Goal: Feedback & Contribution: Contribute content

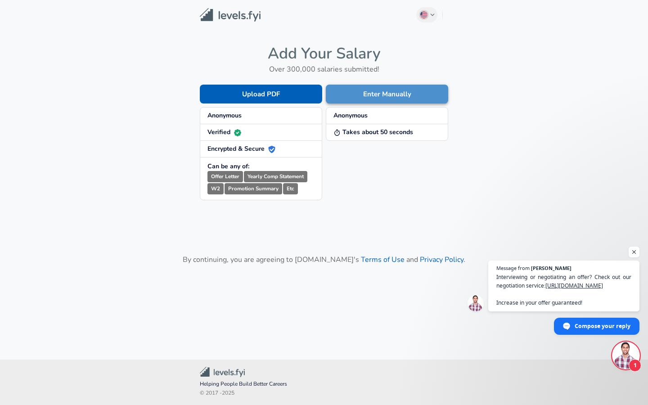
click at [349, 96] on button "Enter Manually" at bounding box center [387, 94] width 122 height 19
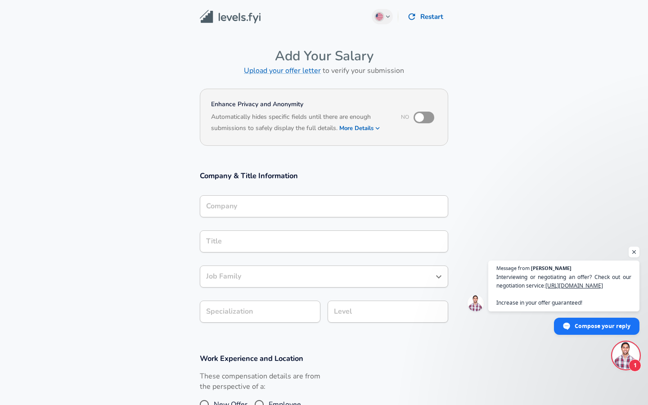
click at [275, 229] on div "Title Title" at bounding box center [324, 240] width 248 height 35
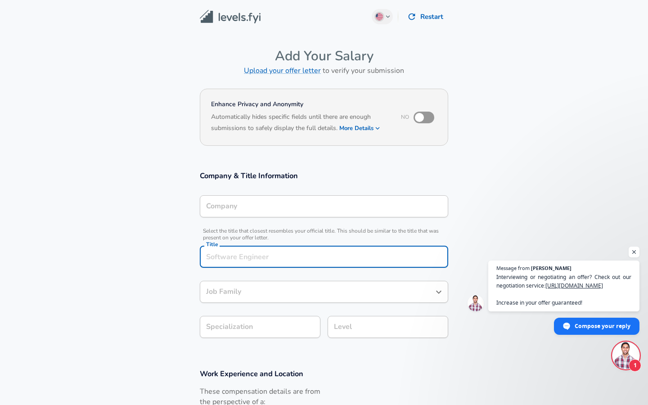
scroll to position [18, 0]
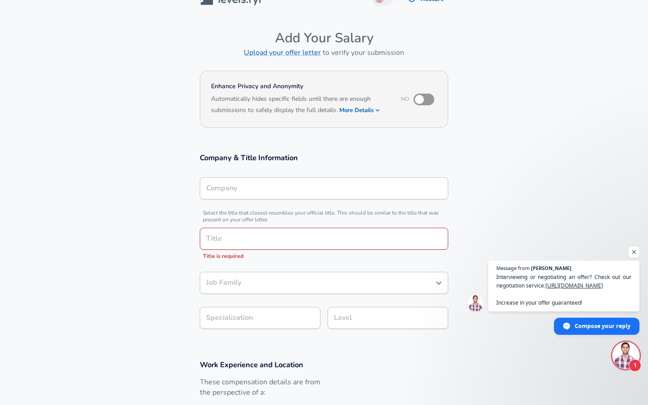
click at [274, 212] on span "Select the title that closest resembles your official title. This should be sim…" at bounding box center [324, 216] width 248 height 13
click at [269, 203] on div "Company Company" at bounding box center [324, 187] width 248 height 35
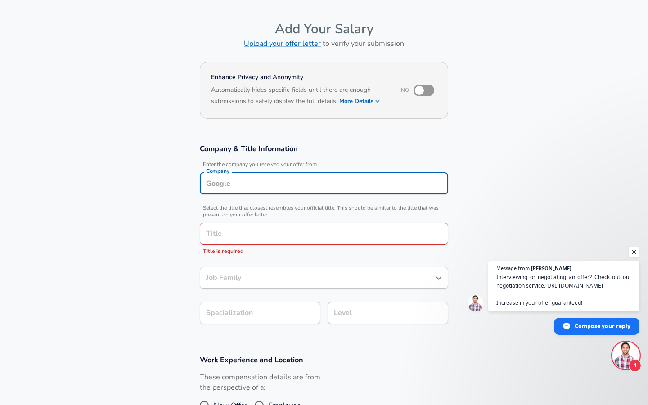
click at [269, 190] on input "Company" at bounding box center [324, 183] width 240 height 14
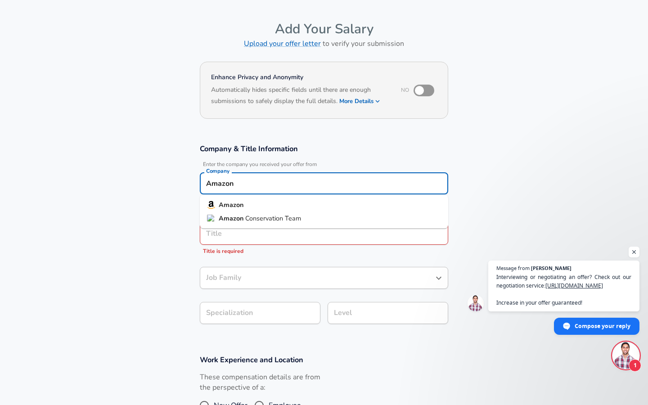
click at [264, 206] on li "Amazon" at bounding box center [324, 204] width 248 height 13
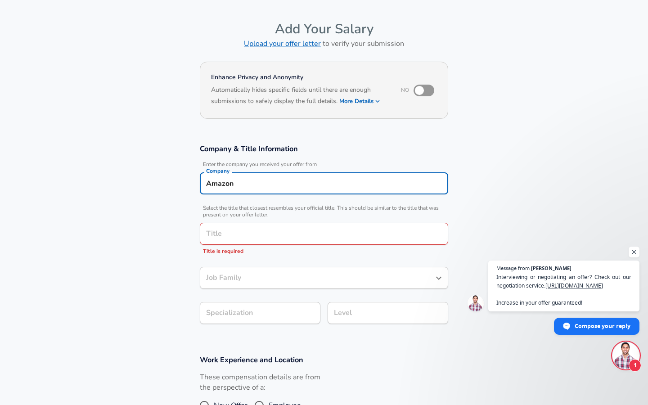
type input "Amazon"
click at [259, 234] on input "Title" at bounding box center [324, 234] width 240 height 14
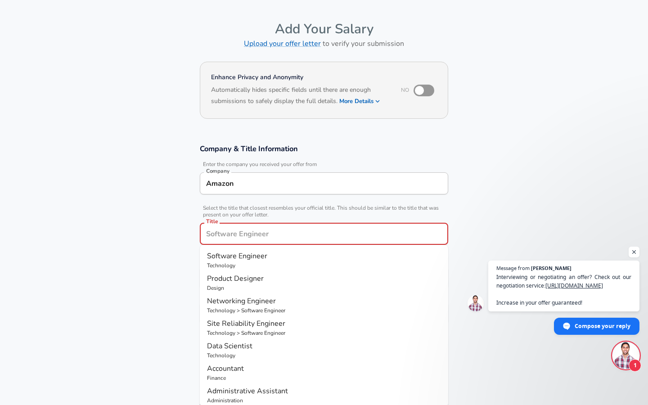
click at [254, 254] on span "Software Engineer" at bounding box center [237, 256] width 60 height 10
type input "Software Engineer"
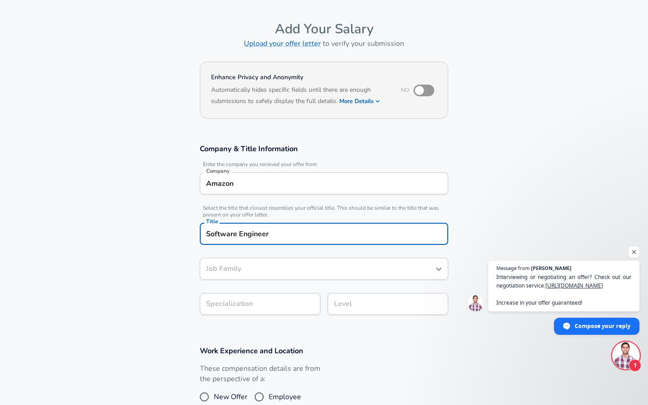
type input "Software Engineer"
click at [248, 306] on body "English ([GEOGRAPHIC_DATA]) Change Restart Add Your Salary Upload your offer le…" at bounding box center [324, 175] width 648 height 405
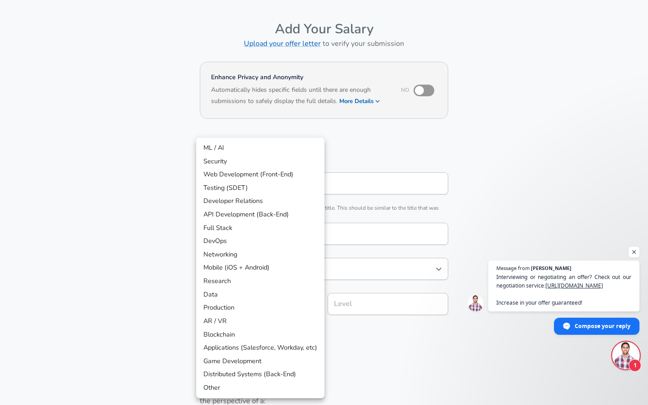
scroll to position [54, 0]
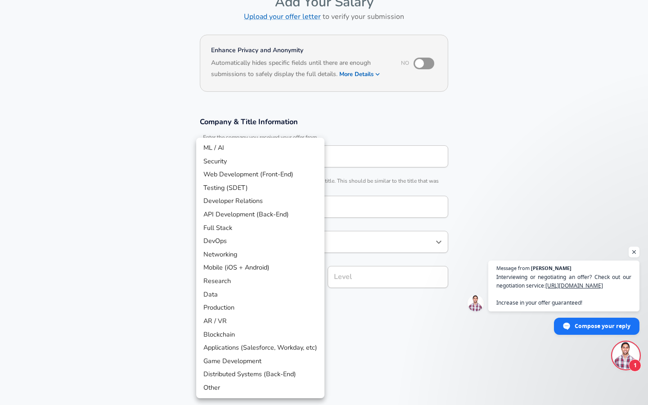
click at [255, 228] on li "Full Stack" at bounding box center [260, 227] width 128 height 13
type input "Full Stack"
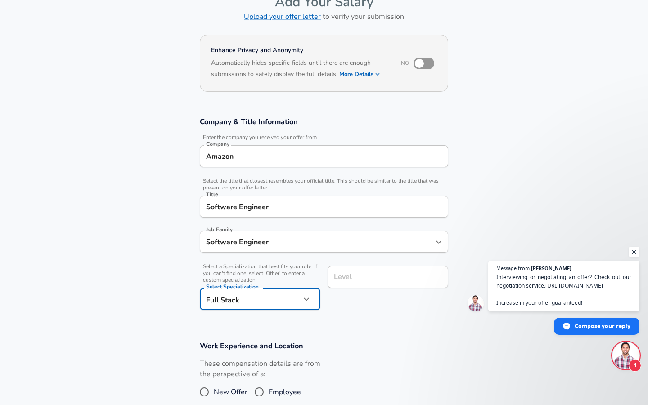
scroll to position [72, 0]
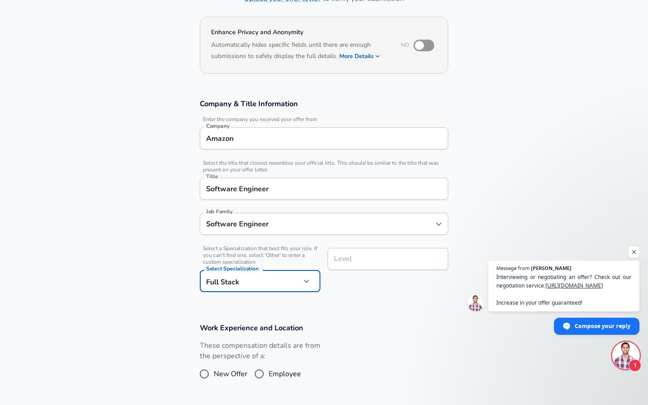
click at [356, 266] on input "Level" at bounding box center [387, 259] width 112 height 14
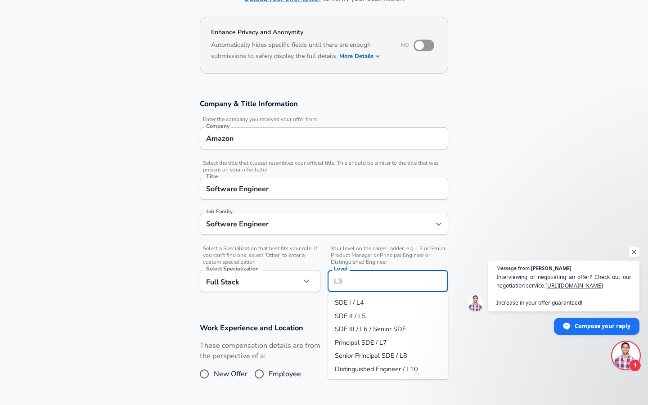
click at [359, 317] on span "SDE II / L5" at bounding box center [350, 315] width 31 height 9
type input "SDE II / L5"
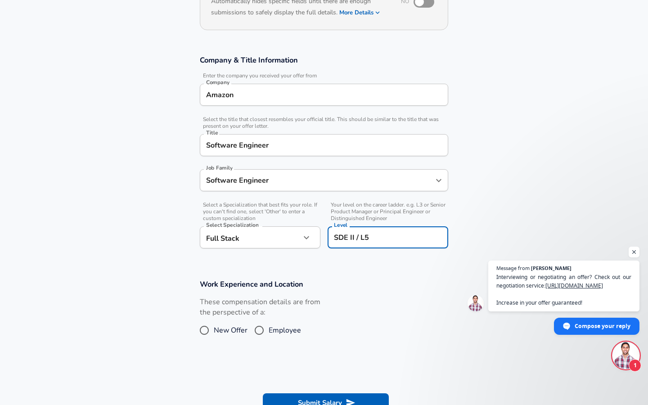
scroll to position [172, 0]
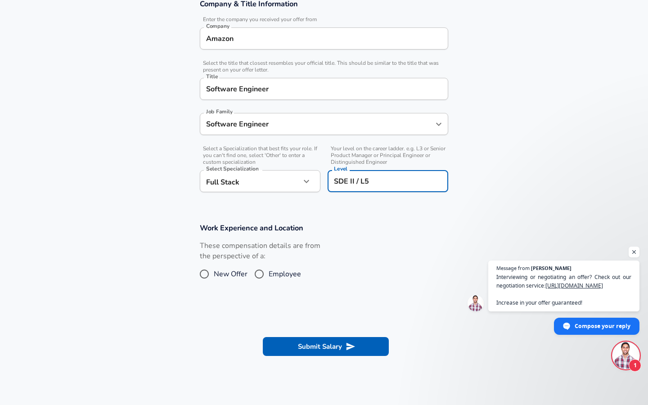
click at [262, 274] on input "Employee" at bounding box center [259, 274] width 19 height 14
radio input "true"
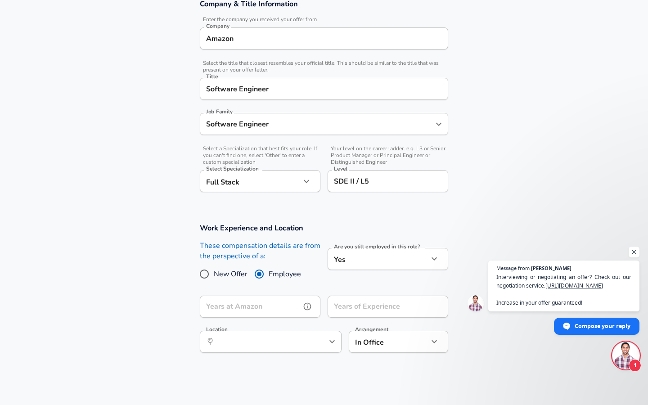
click at [290, 303] on input "Years at Amazon" at bounding box center [250, 306] width 101 height 22
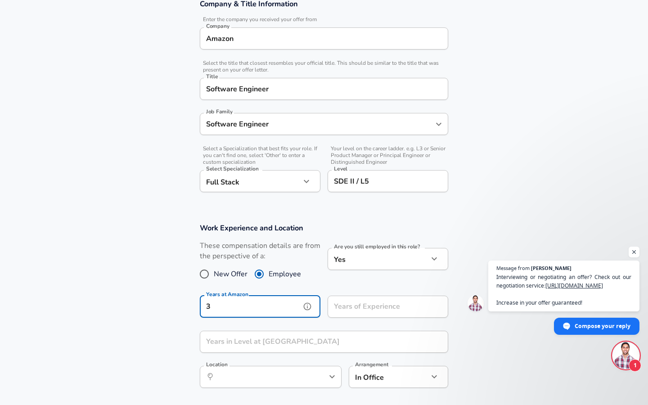
type input "3"
click at [346, 309] on div "Years of Experience Years of Experience" at bounding box center [387, 307] width 121 height 24
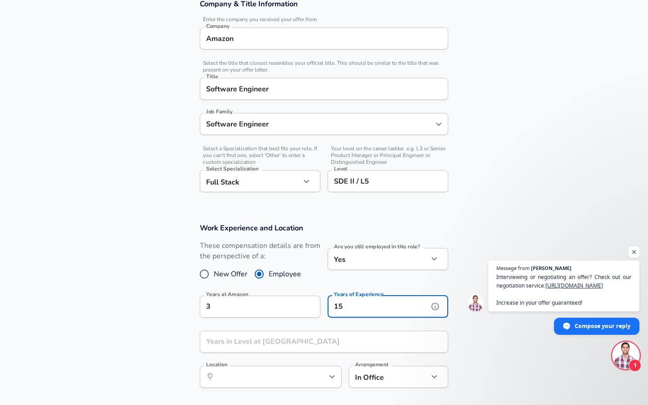
type input "15"
click at [299, 342] on input "Years in Level at [GEOGRAPHIC_DATA]" at bounding box center [314, 342] width 228 height 22
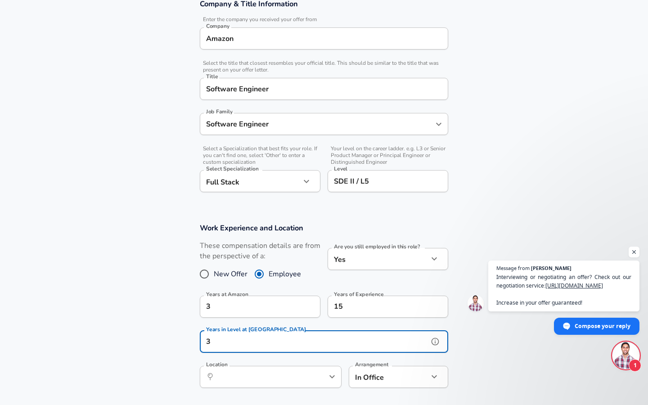
type input "3"
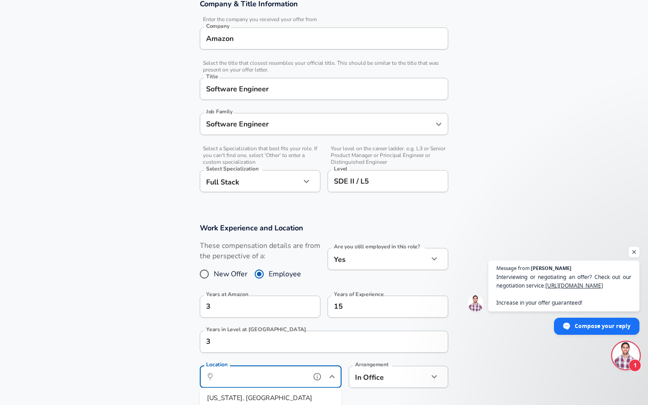
click at [281, 378] on input "Location" at bounding box center [260, 377] width 92 height 14
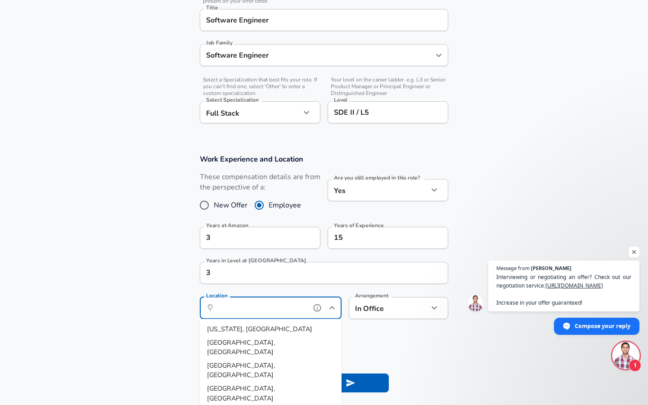
scroll to position [250, 0]
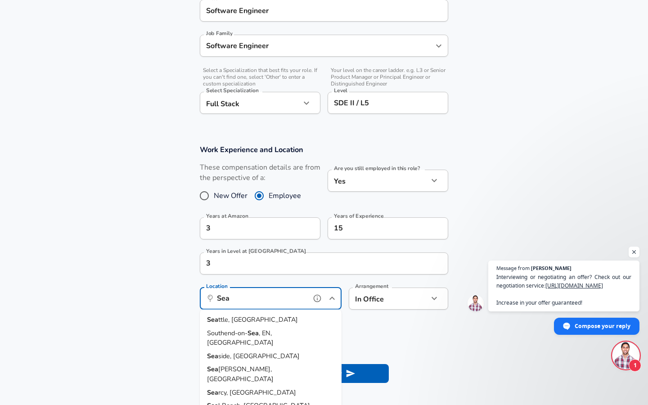
click at [255, 326] on li "Sea ttle, [GEOGRAPHIC_DATA]" at bounding box center [271, 319] width 142 height 13
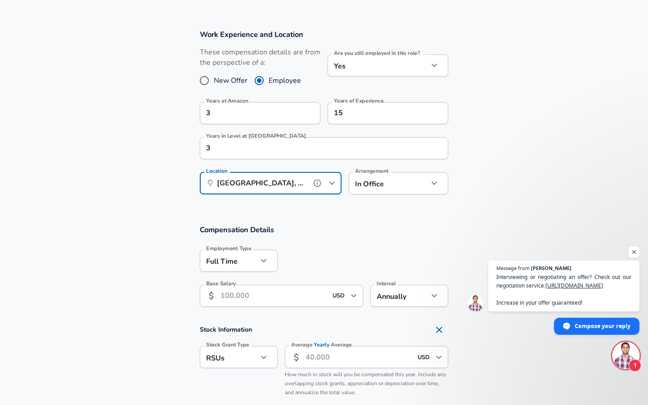
scroll to position [461, 0]
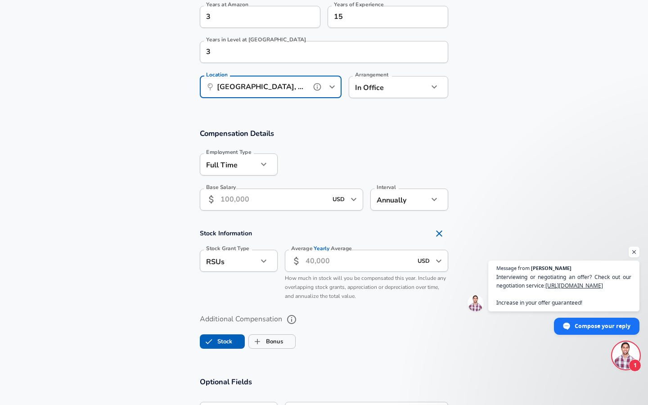
type input "[GEOGRAPHIC_DATA], [GEOGRAPHIC_DATA]"
click at [249, 191] on input "Base Salary" at bounding box center [273, 199] width 107 height 22
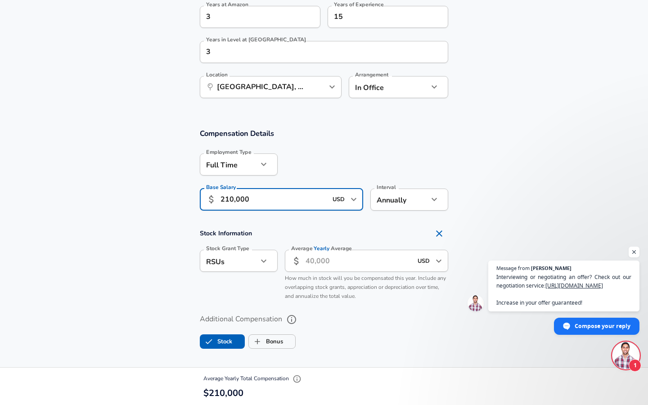
type input "210,000"
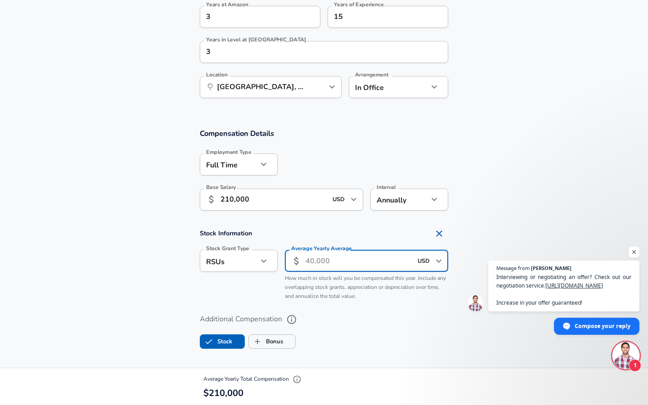
click at [315, 264] on input "Average Yearly Average" at bounding box center [358, 261] width 107 height 22
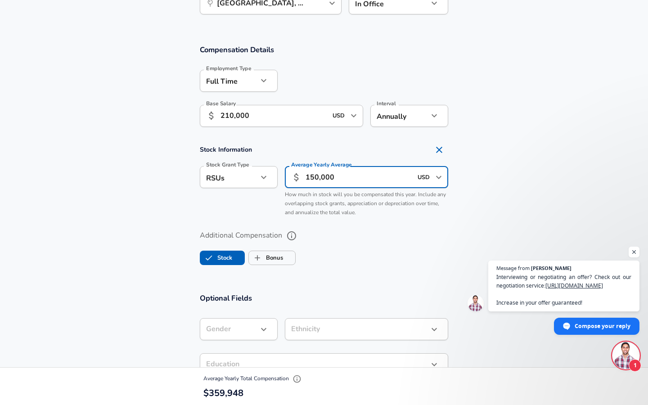
scroll to position [588, 0]
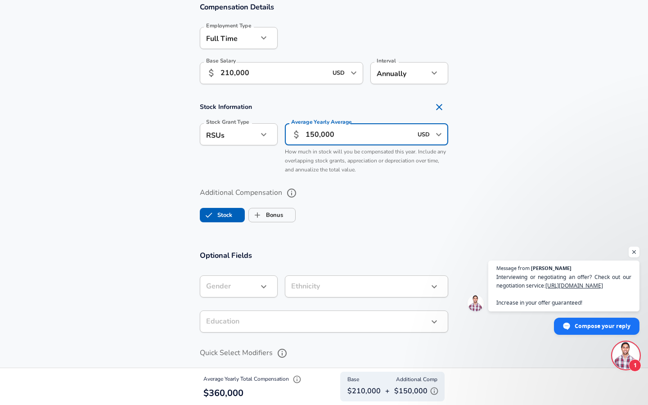
click at [313, 133] on input "150,000" at bounding box center [358, 134] width 107 height 22
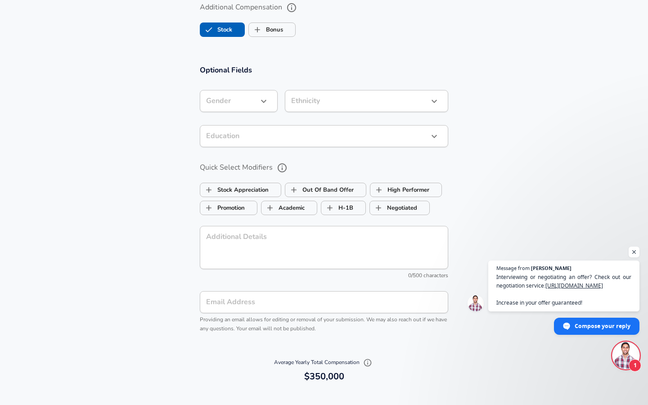
scroll to position [791, 0]
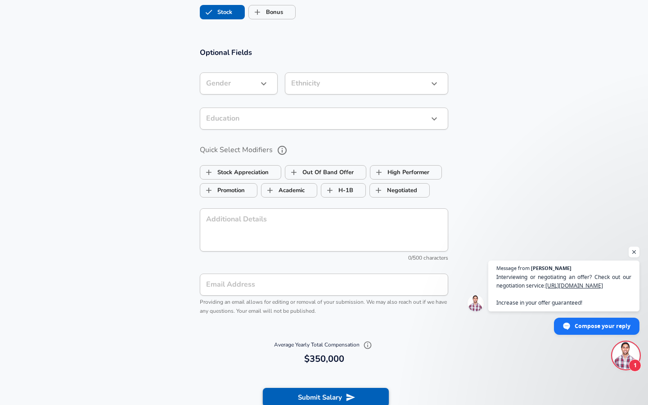
type input "140,000"
click at [298, 392] on button "Submit Salary" at bounding box center [326, 397] width 126 height 19
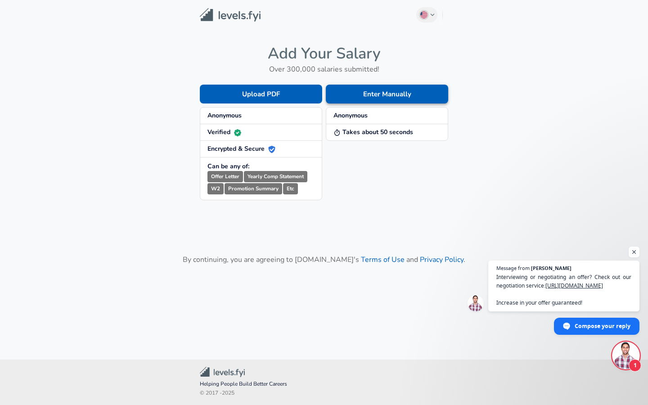
click at [389, 95] on button "Enter Manually" at bounding box center [387, 94] width 122 height 19
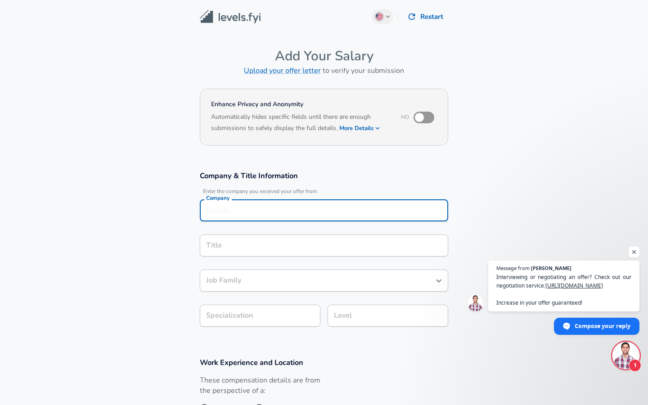
scroll to position [9, 0]
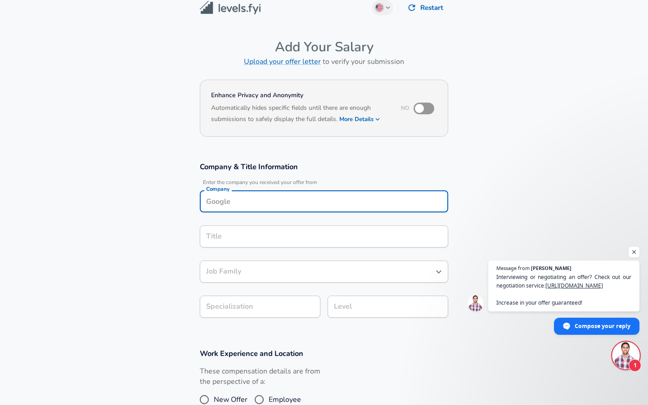
click at [308, 209] on div "Company" at bounding box center [324, 201] width 248 height 22
drag, startPoint x: 296, startPoint y: 241, endPoint x: 287, endPoint y: 256, distance: 17.4
click at [287, 256] on div "Company & Title Information Enter the company you received your offer from Comp…" at bounding box center [324, 242] width 270 height 162
click at [287, 256] on div "Job Family Job Family" at bounding box center [324, 270] width 248 height 35
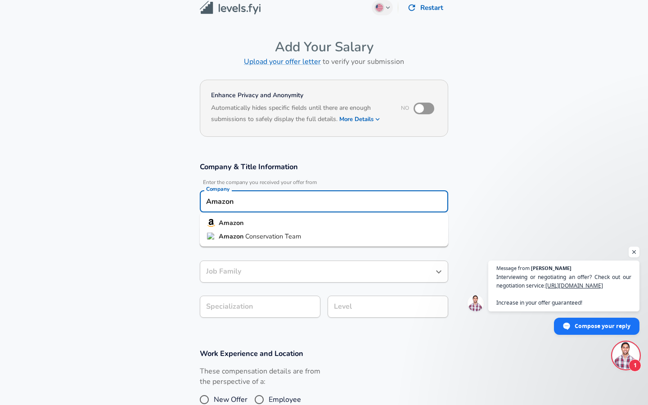
type input "Amazon"
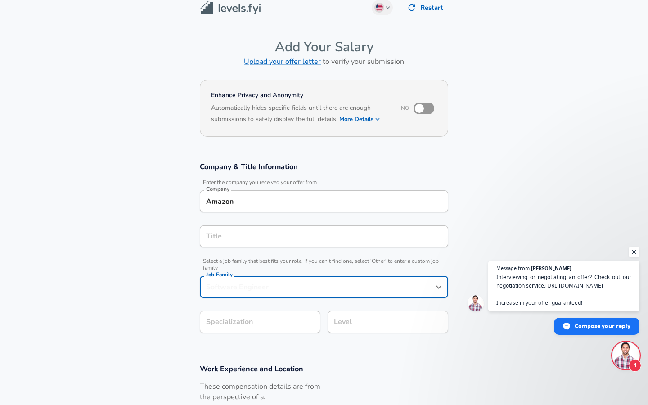
scroll to position [27, 0]
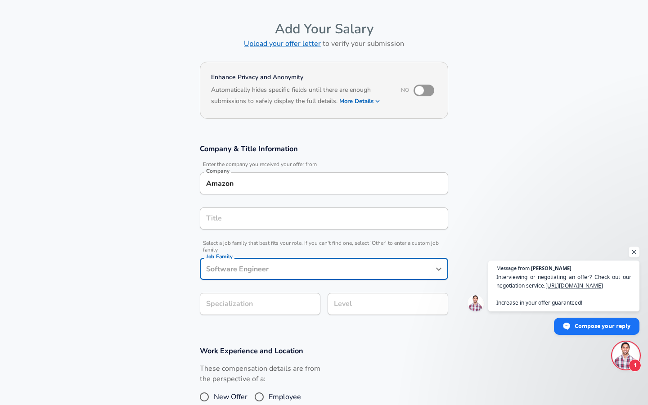
click at [266, 221] on input "Title" at bounding box center [324, 218] width 240 height 14
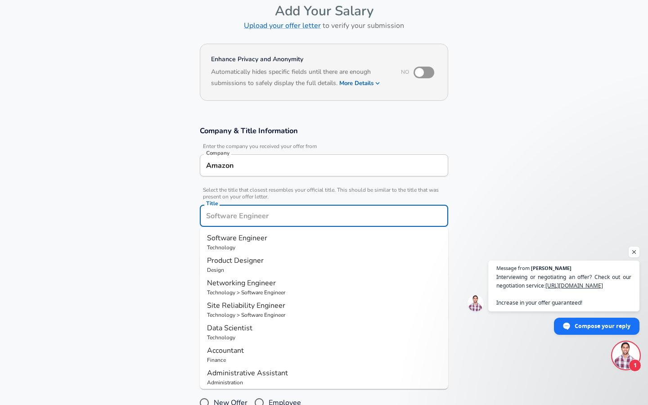
click at [262, 237] on span "Software Engineer" at bounding box center [237, 238] width 60 height 10
type input "Software Engineer"
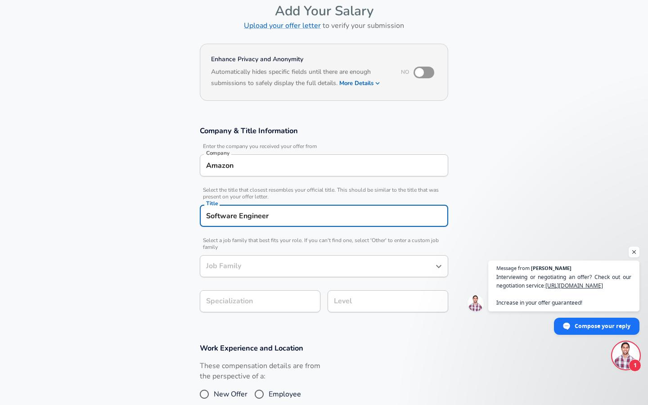
type input "Software Engineer"
click at [264, 269] on input "Software Engineer" at bounding box center [317, 266] width 227 height 14
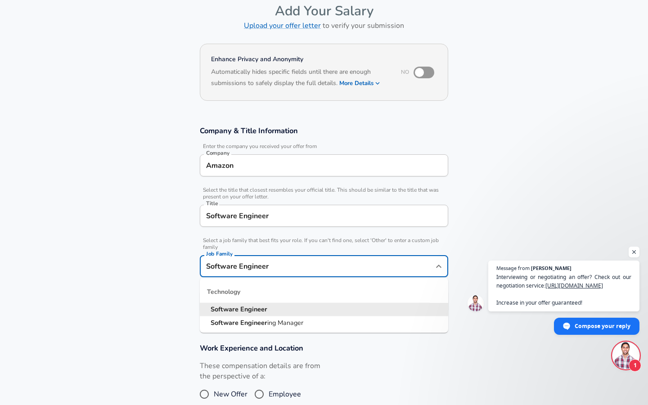
click at [258, 310] on strong "Engineer" at bounding box center [253, 308] width 27 height 9
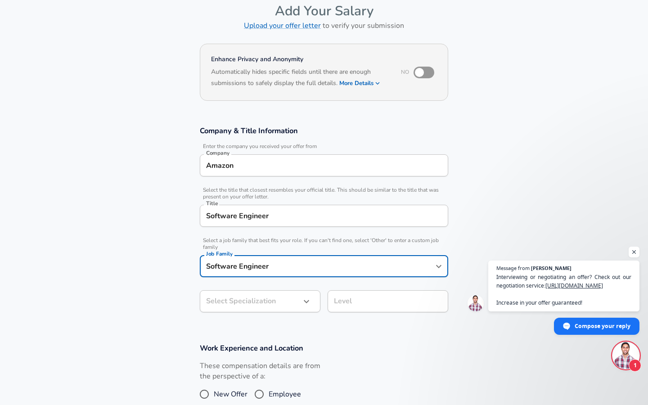
click at [257, 303] on body "English (US) Change Restart Add Your Salary Upload your offer letter to verify …" at bounding box center [324, 157] width 648 height 405
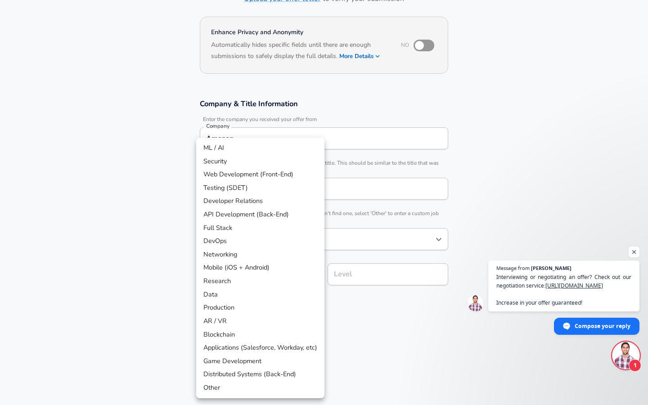
click at [247, 225] on li "Full Stack" at bounding box center [260, 227] width 128 height 13
type input "Full Stack"
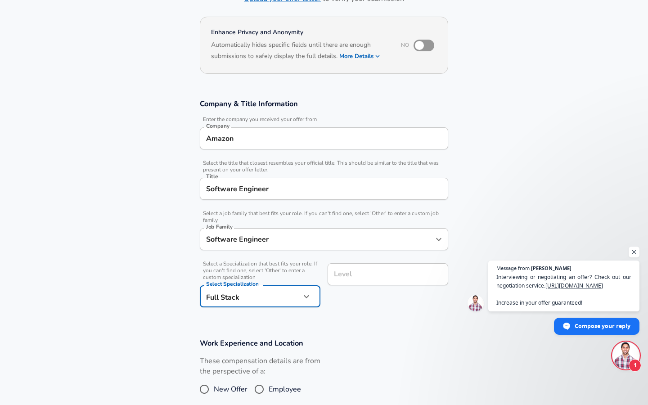
click at [356, 266] on div "Level" at bounding box center [387, 274] width 121 height 22
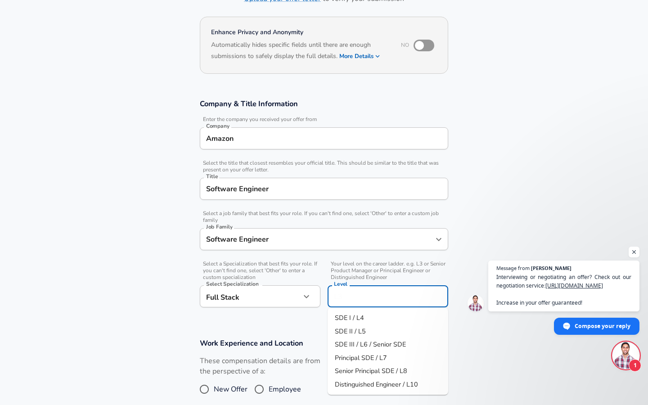
scroll to position [90, 0]
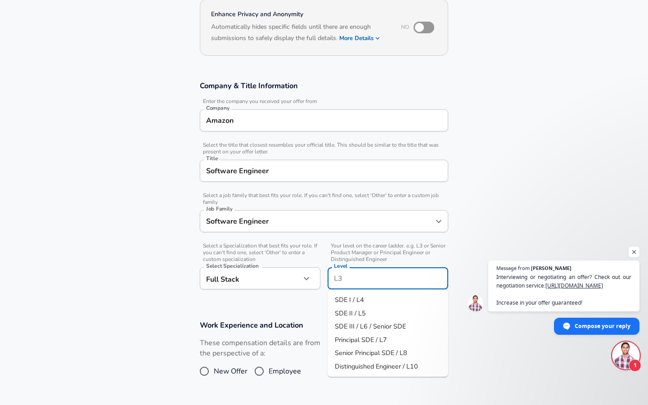
click at [368, 313] on li "SDE II / L5" at bounding box center [387, 312] width 121 height 13
type input "SDE II / L5"
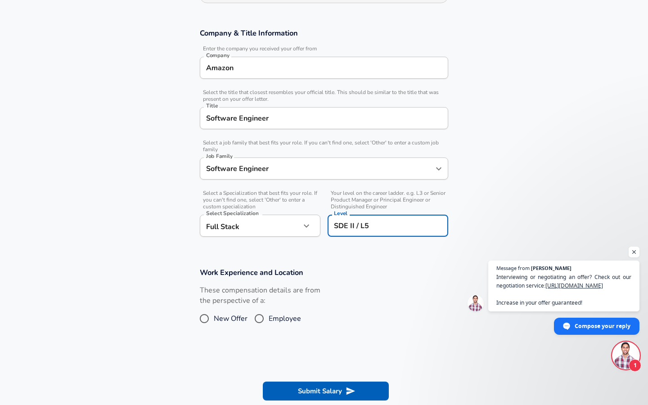
scroll to position [214, 0]
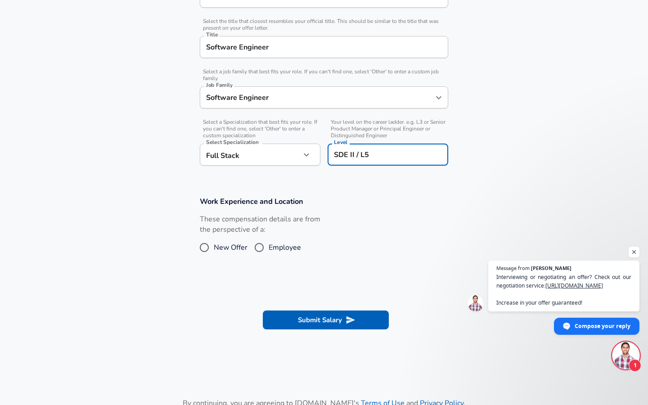
click at [255, 247] on input "Employee" at bounding box center [259, 247] width 19 height 14
radio input "true"
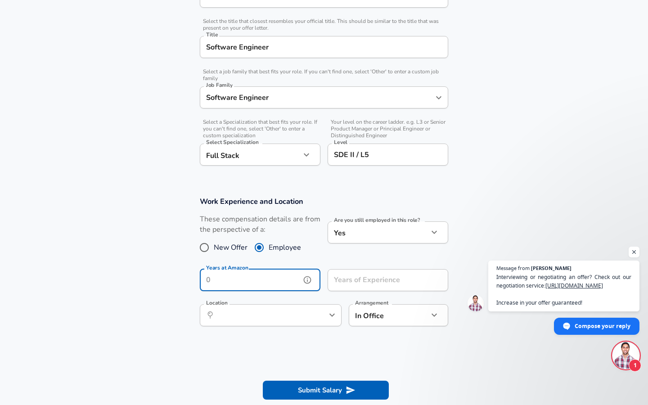
click at [263, 286] on input "Years at Amazon" at bounding box center [250, 280] width 101 height 22
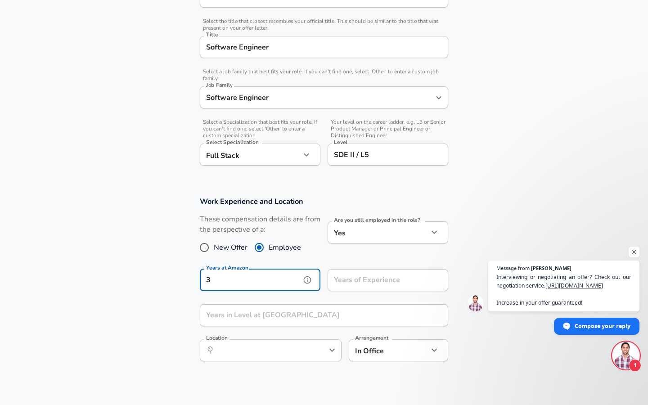
type input "3"
click at [354, 282] on div "Years of Experience Years of Experience" at bounding box center [387, 281] width 121 height 24
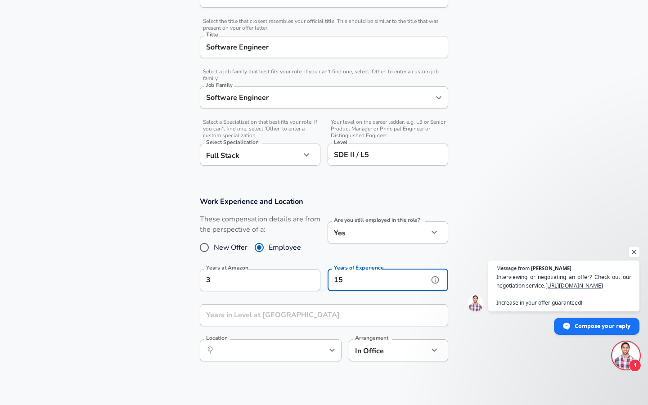
type input "15"
click at [256, 313] on div "Years in Level at Amazon Years in Level at Amazon" at bounding box center [324, 316] width 248 height 24
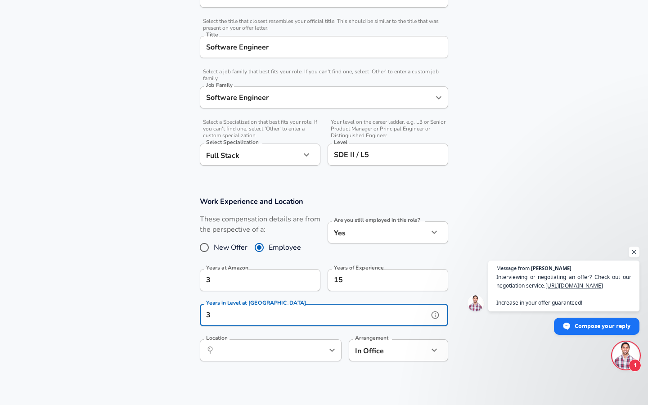
type input "3"
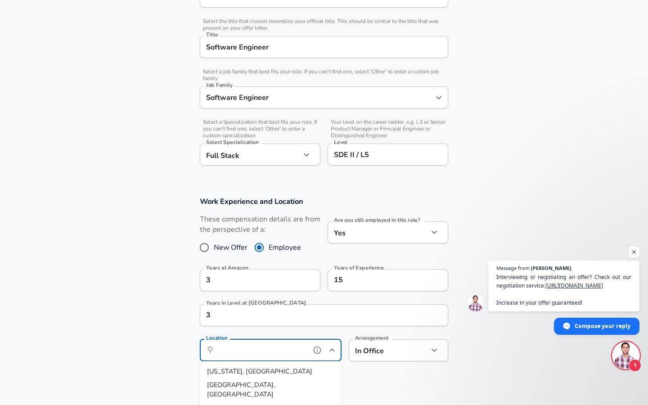
click at [249, 354] on input "Location" at bounding box center [260, 350] width 92 height 14
click at [248, 371] on li "Sea ttle, [GEOGRAPHIC_DATA]" at bounding box center [271, 371] width 142 height 13
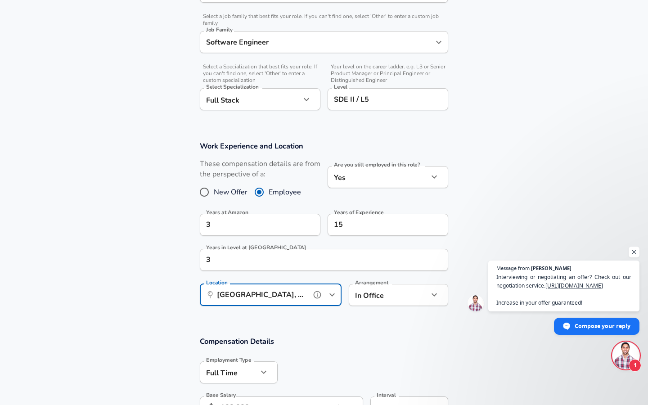
scroll to position [334, 0]
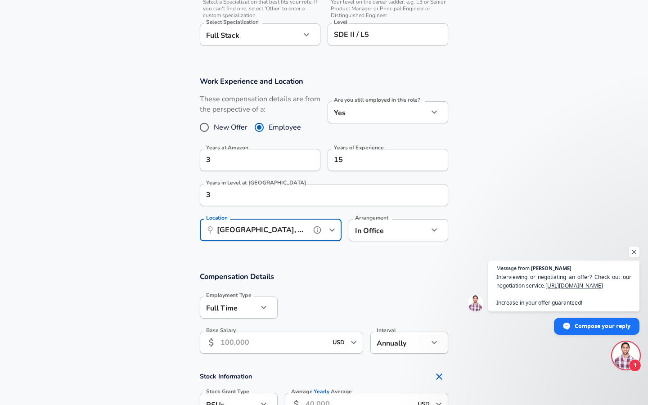
type input "[GEOGRAPHIC_DATA], [GEOGRAPHIC_DATA]"
click at [281, 343] on input "Base Salary" at bounding box center [273, 342] width 107 height 22
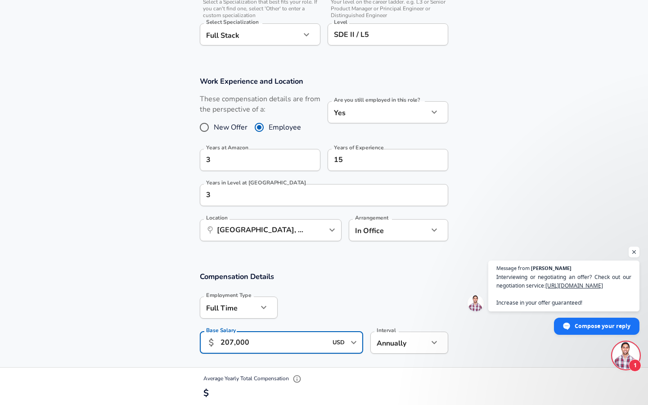
scroll to position [519, 0]
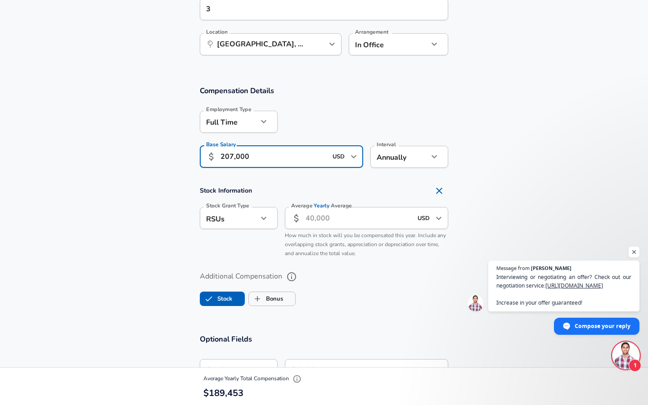
click at [234, 161] on input "207,000" at bounding box center [273, 157] width 107 height 22
type input "210,000"
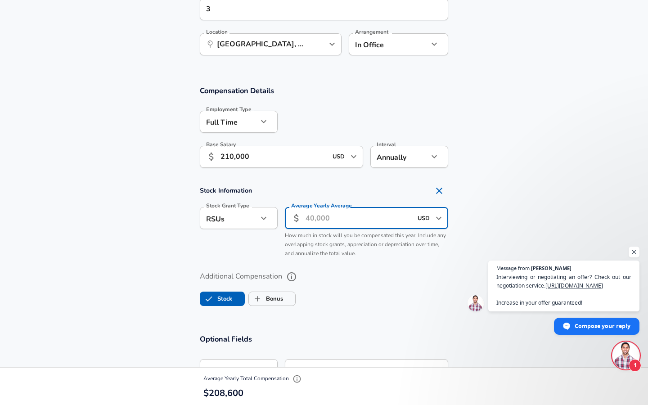
click at [308, 216] on input "Average Yearly Average" at bounding box center [358, 218] width 107 height 22
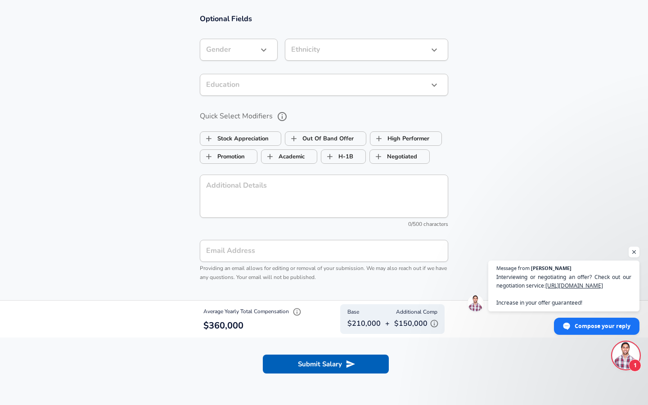
scroll to position [874, 0]
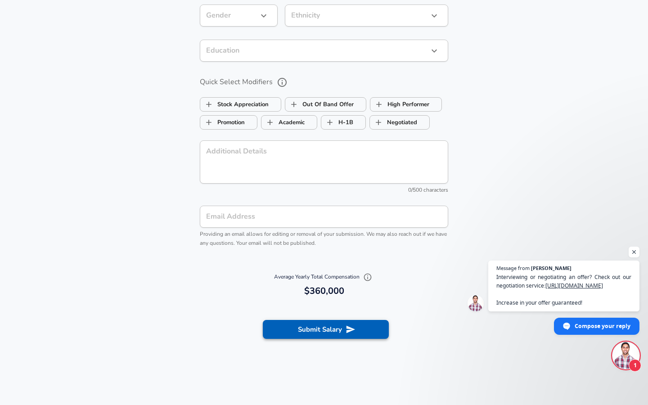
type input "150,000"
click at [330, 328] on button "Submit Salary" at bounding box center [326, 329] width 126 height 19
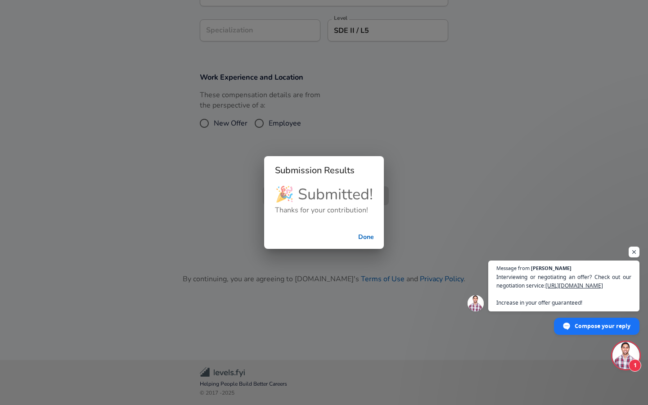
scroll to position [147, 0]
